Goal: Task Accomplishment & Management: Complete application form

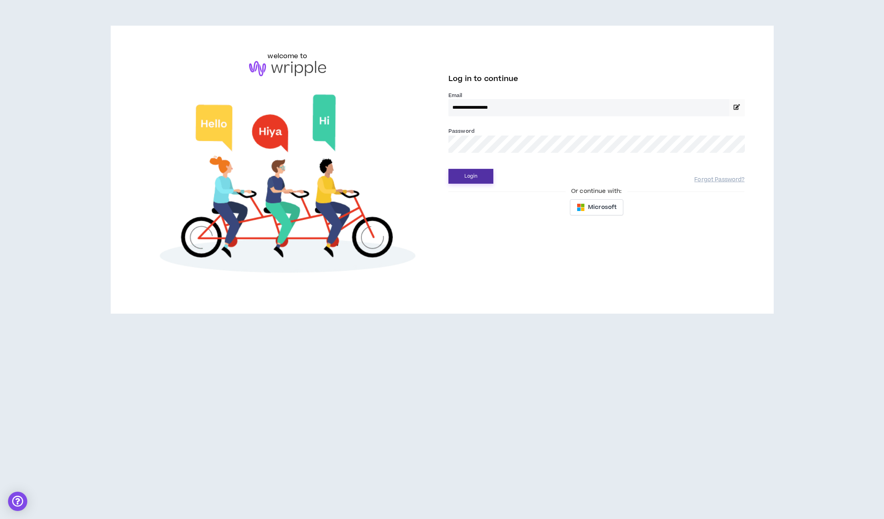
click at [466, 173] on button "Login" at bounding box center [470, 176] width 45 height 15
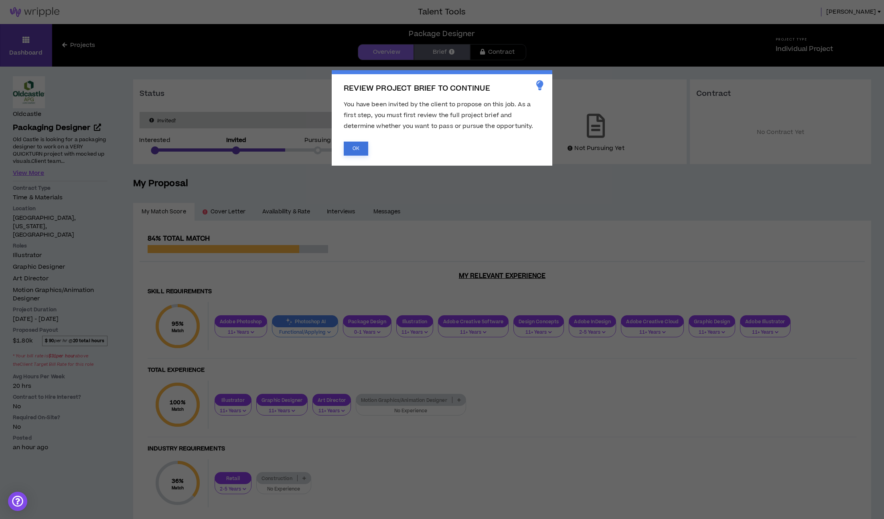
click at [356, 148] on button "OK" at bounding box center [356, 149] width 24 height 14
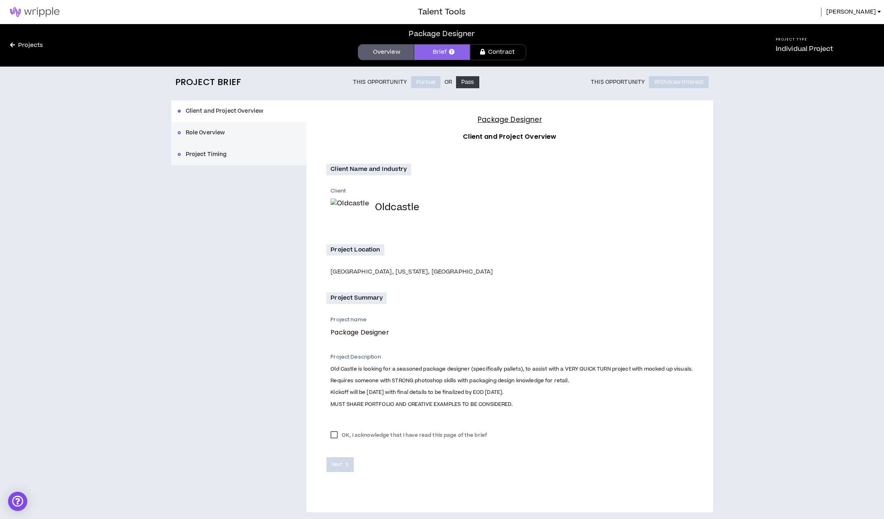
scroll to position [1, 0]
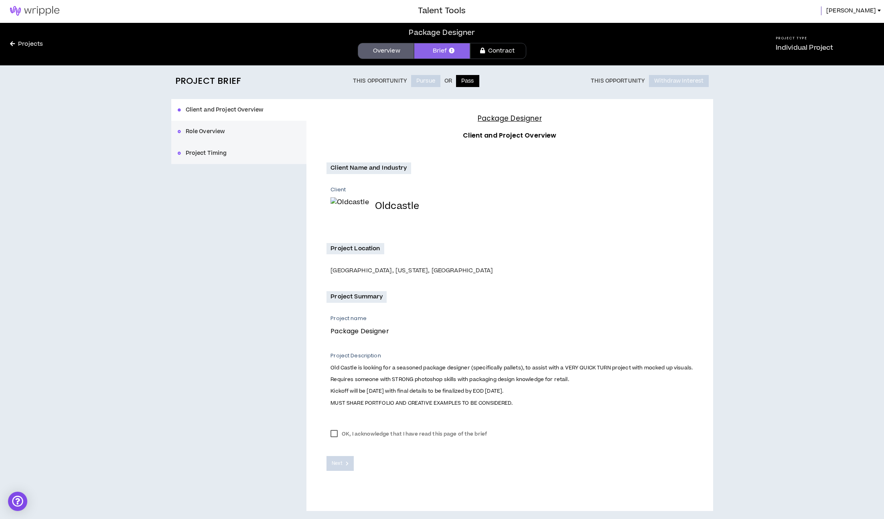
click at [465, 79] on button "Pass" at bounding box center [467, 81] width 23 height 12
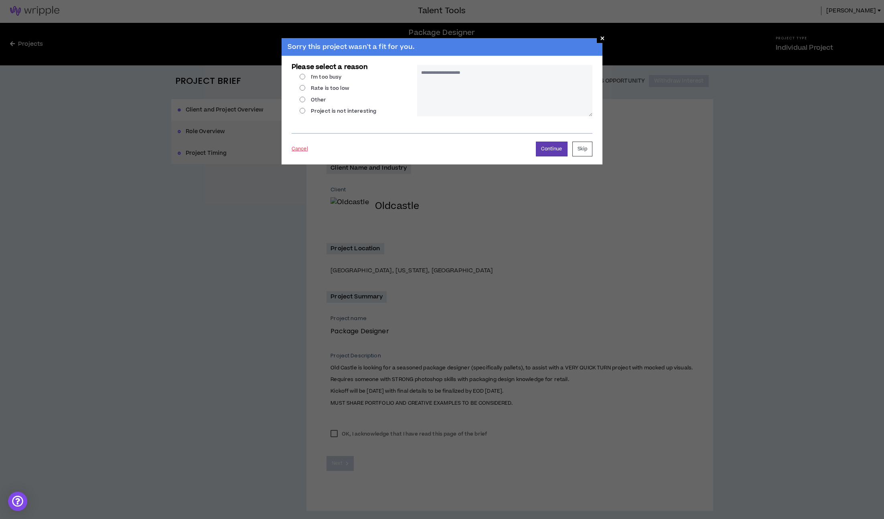
click at [298, 148] on button "Cancel" at bounding box center [300, 149] width 16 height 14
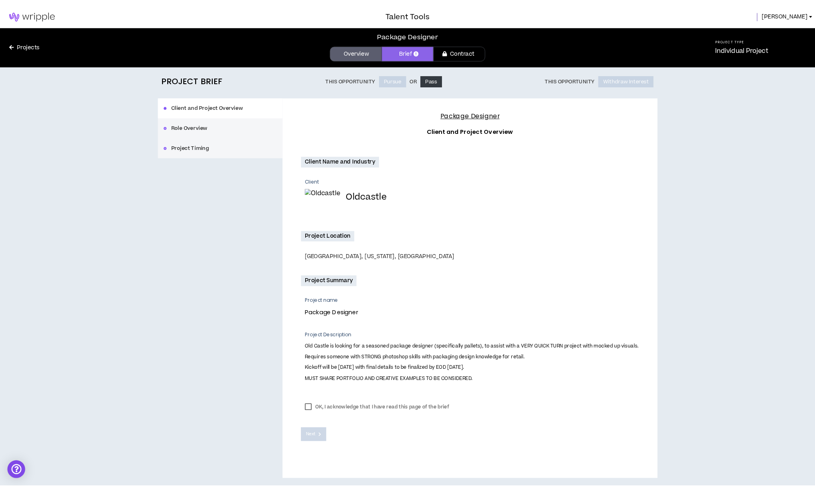
scroll to position [0, 0]
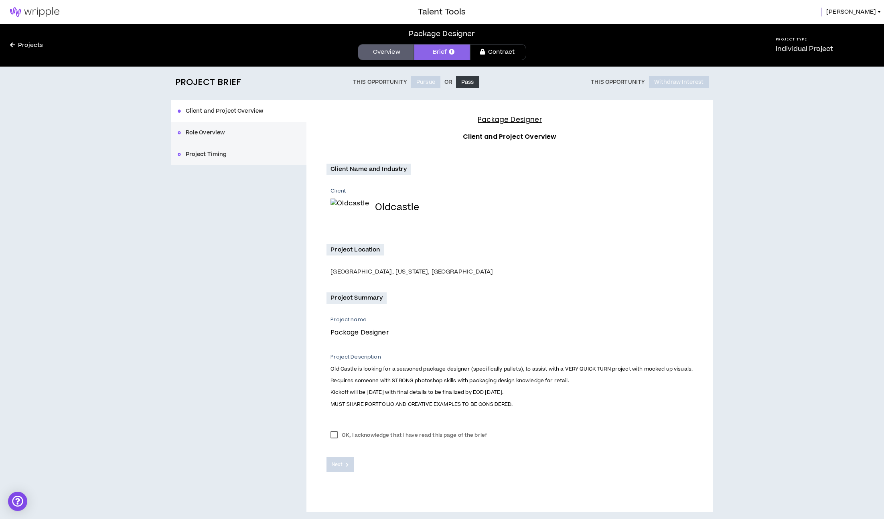
click at [365, 434] on label "OK, I acknowledge that I have read this page of the brief" at bounding box center [408, 435] width 164 height 12
click at [334, 435] on label "OK, I acknowledge that I have read this page of the brief" at bounding box center [408, 435] width 164 height 12
click at [340, 466] on span "Next" at bounding box center [337, 465] width 10 height 8
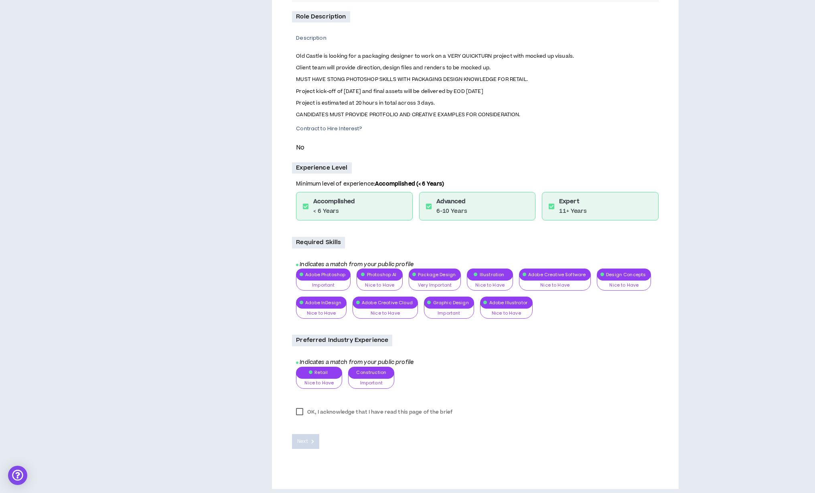
scroll to position [181, 0]
click at [320, 414] on label "OK, I acknowledge that I have read this page of the brief" at bounding box center [374, 412] width 164 height 12
click at [307, 444] on span "Next" at bounding box center [302, 442] width 10 height 8
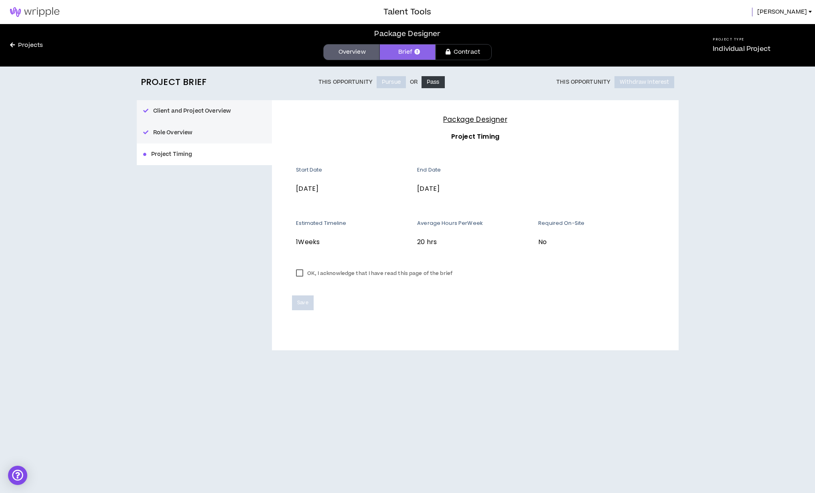
click at [311, 274] on label "OK, I acknowledge that I have read this page of the brief" at bounding box center [374, 273] width 164 height 12
click at [302, 305] on span "Save" at bounding box center [302, 303] width 11 height 8
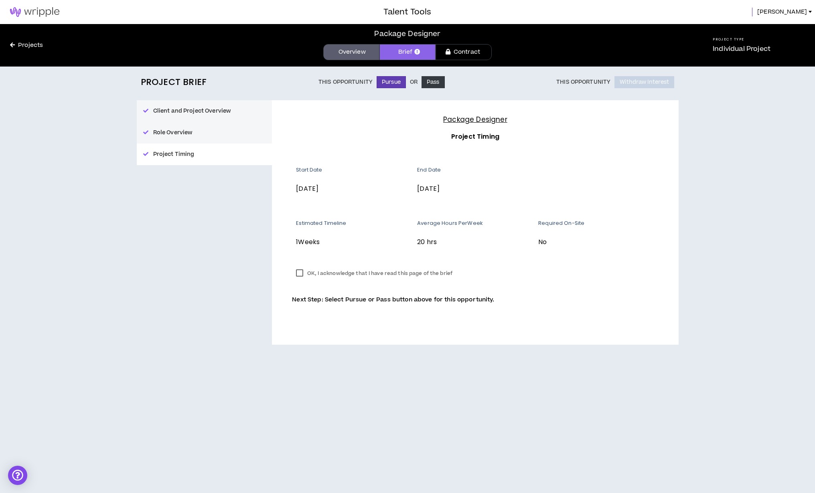
click at [184, 111] on button "Client and Project Overview" at bounding box center [205, 111] width 136 height 22
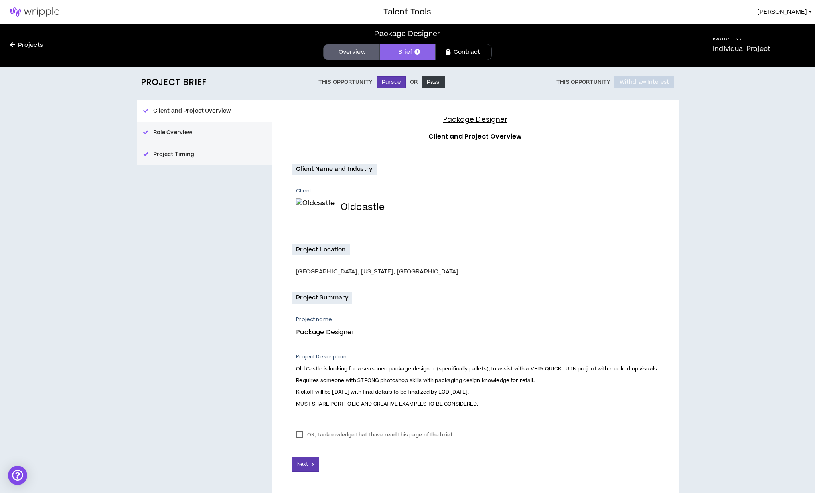
click at [182, 133] on button "Role Overview" at bounding box center [205, 133] width 136 height 22
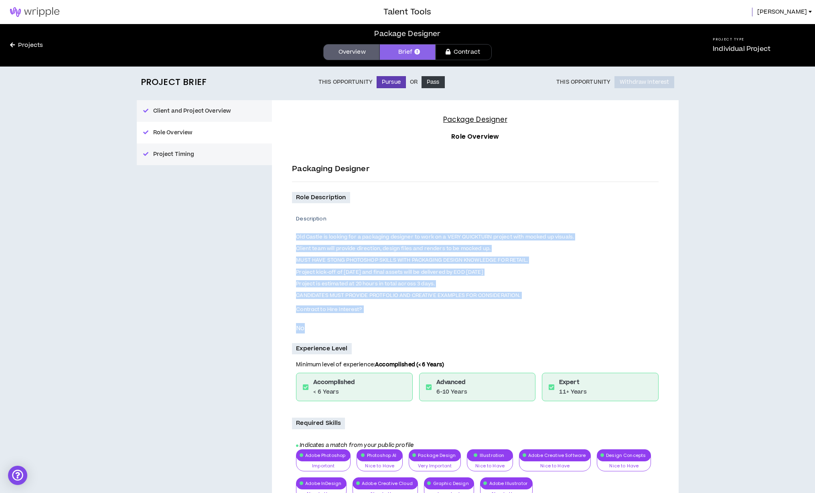
drag, startPoint x: 387, startPoint y: 231, endPoint x: 398, endPoint y: 340, distance: 109.6
click at [397, 341] on div "Role Description Description Old Castle is looking for a packaging designer to …" at bounding box center [475, 384] width 366 height 384
click at [190, 111] on button "Client and Project Overview" at bounding box center [205, 111] width 136 height 22
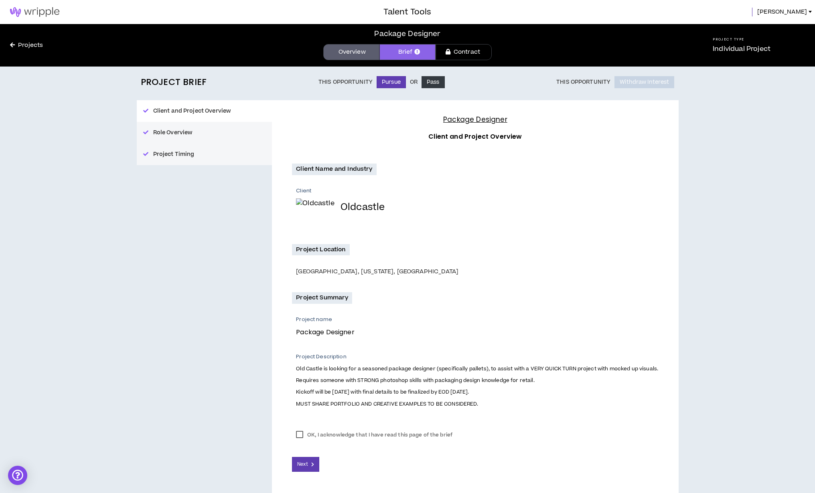
click at [48, 10] on img at bounding box center [34, 12] width 69 height 10
click at [433, 80] on button "Pass" at bounding box center [432, 82] width 23 height 12
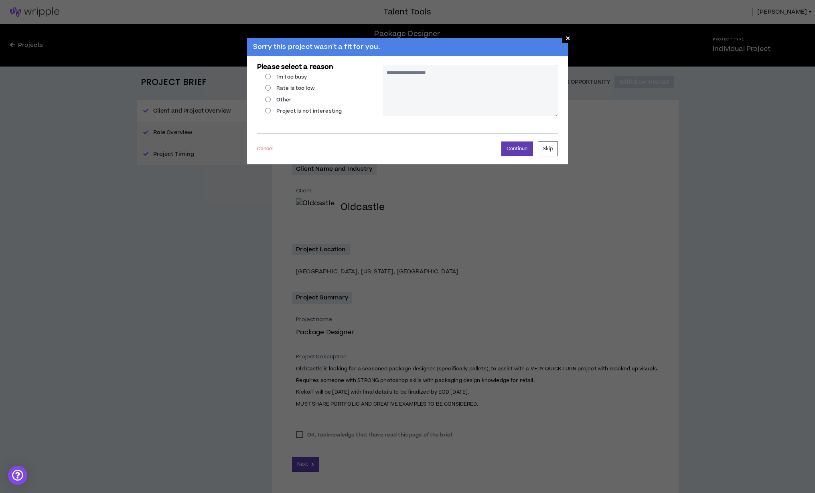
click at [284, 101] on label "Other" at bounding box center [278, 99] width 27 height 7
radio input "****"
click at [405, 77] on textarea at bounding box center [470, 90] width 175 height 51
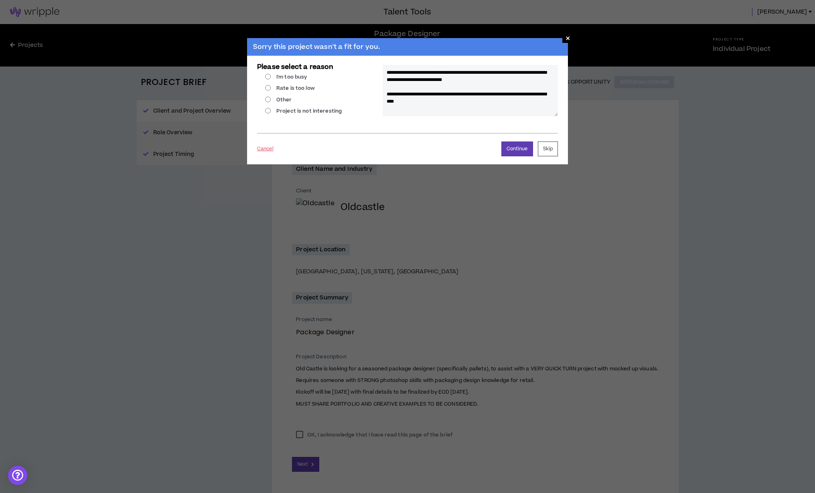
drag, startPoint x: 410, startPoint y: 90, endPoint x: 376, endPoint y: 71, distance: 39.3
click at [378, 71] on div "**********" at bounding box center [407, 94] width 301 height 65
paste textarea "**********"
drag, startPoint x: 445, startPoint y: 72, endPoint x: 396, endPoint y: 61, distance: 50.4
click at [396, 62] on div "**********" at bounding box center [471, 92] width 176 height 61
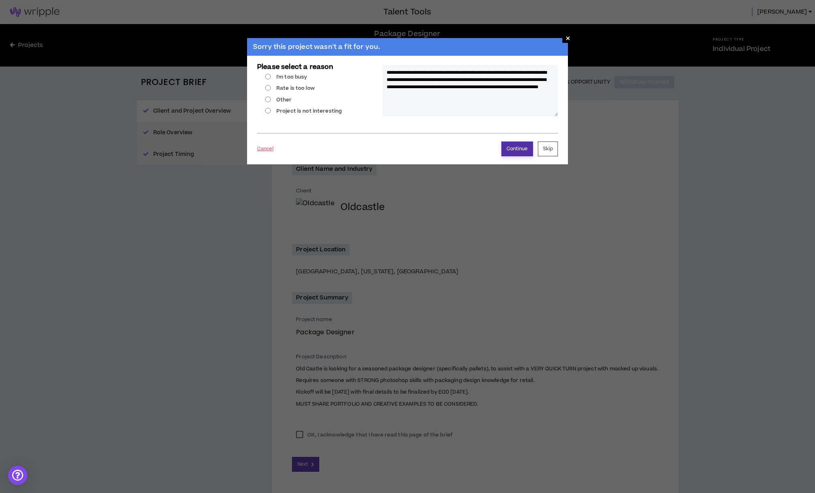
type textarea "**********"
click at [512, 146] on button "Continue" at bounding box center [517, 149] width 32 height 15
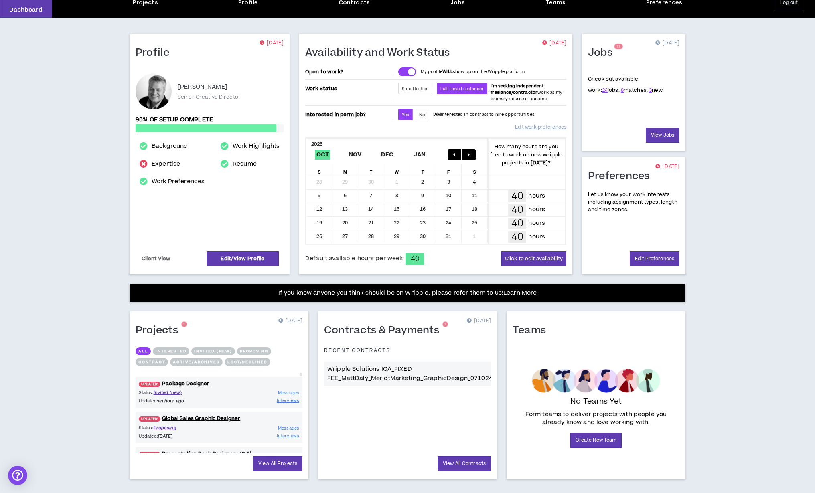
scroll to position [38, 0]
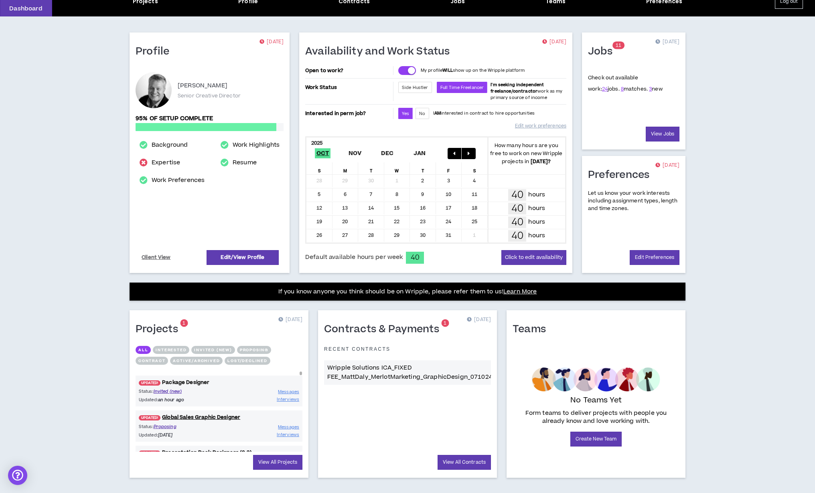
click at [199, 382] on link "UPDATED! Package Designer" at bounding box center [219, 383] width 167 height 8
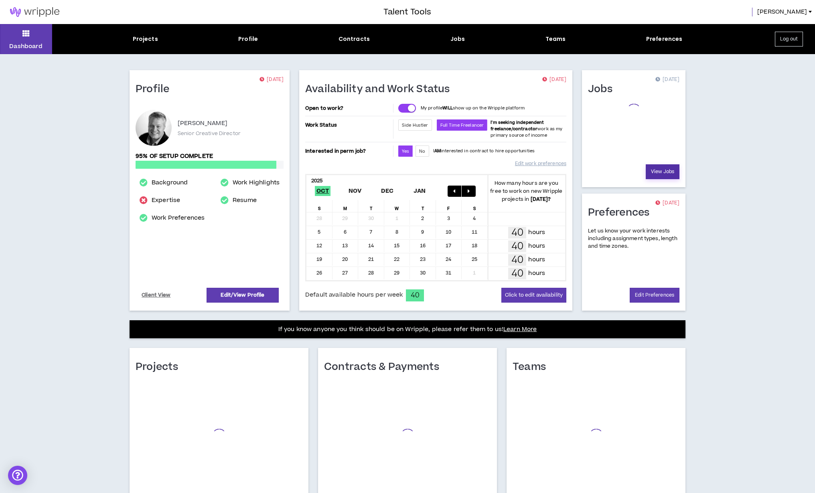
click at [667, 170] on link "View Jobs" at bounding box center [663, 171] width 34 height 15
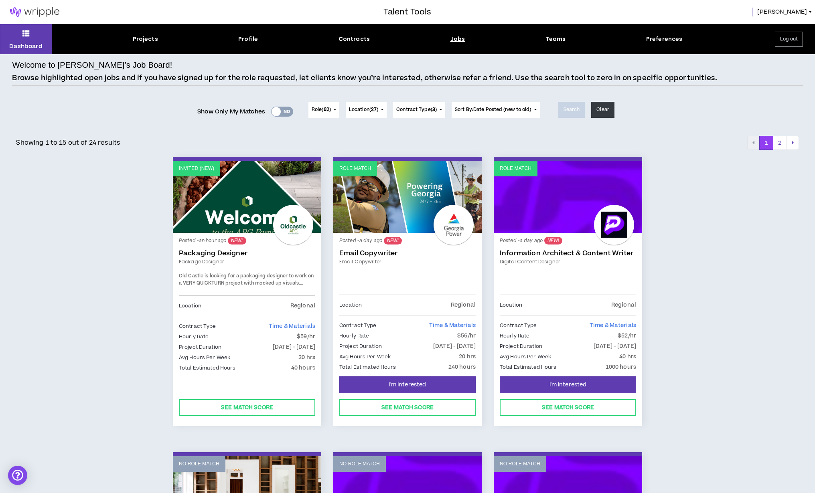
scroll to position [3, 0]
